Goal: Find specific page/section: Find specific page/section

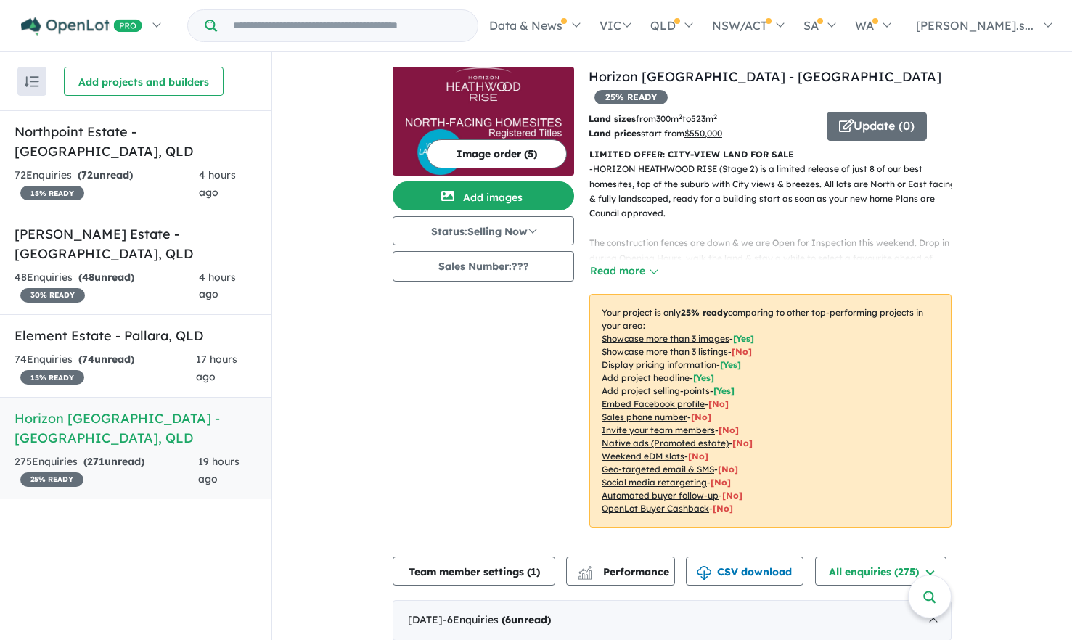
scroll to position [290, 0]
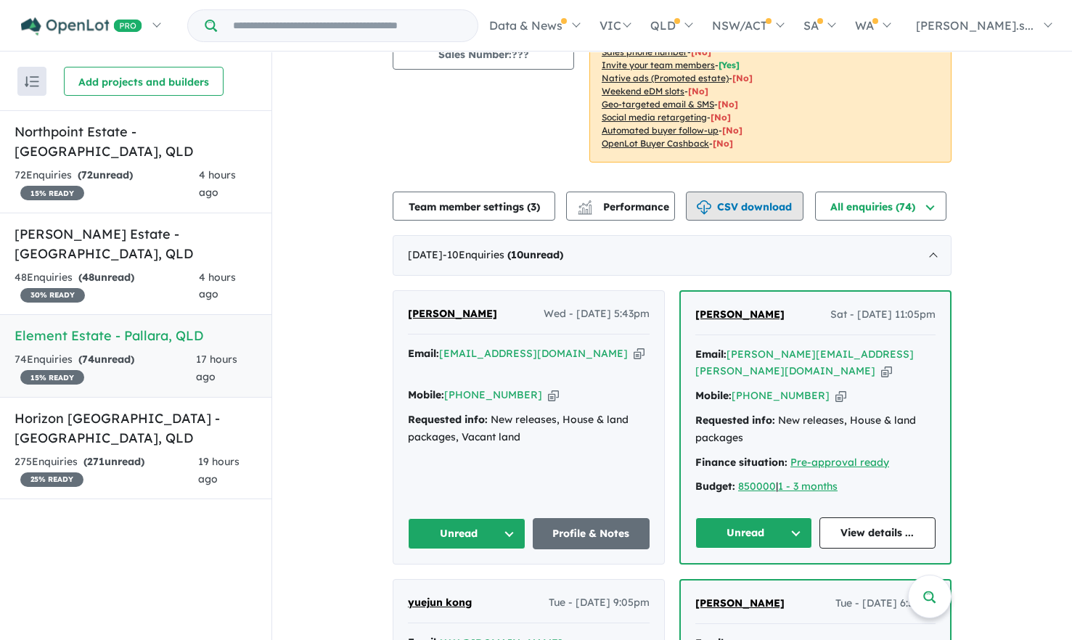
scroll to position [218, 0]
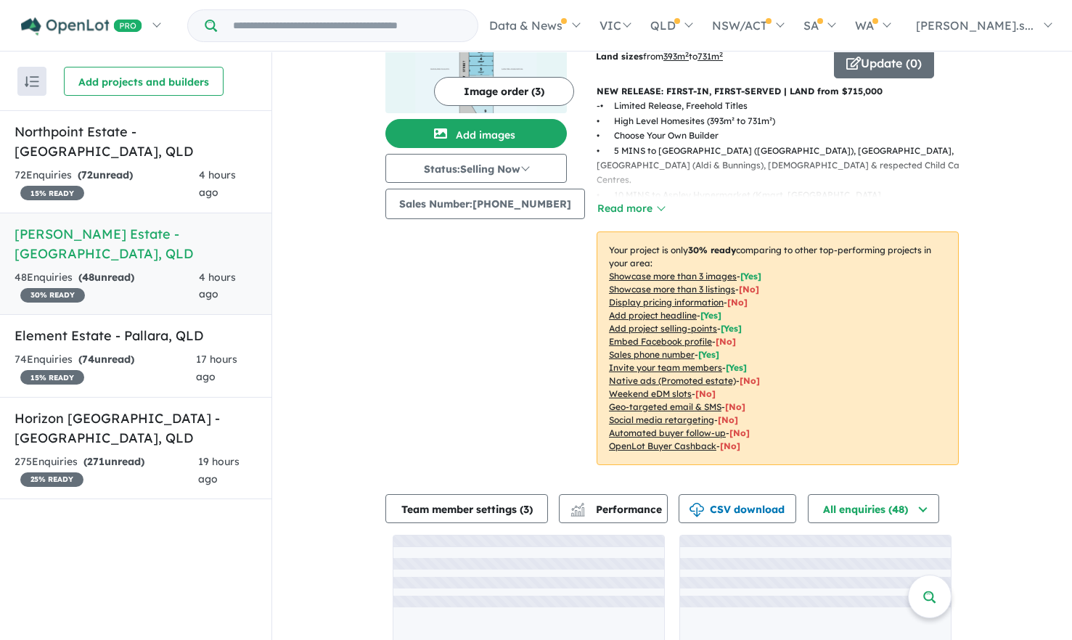
scroll to position [115, 0]
